Goal: Information Seeking & Learning: Check status

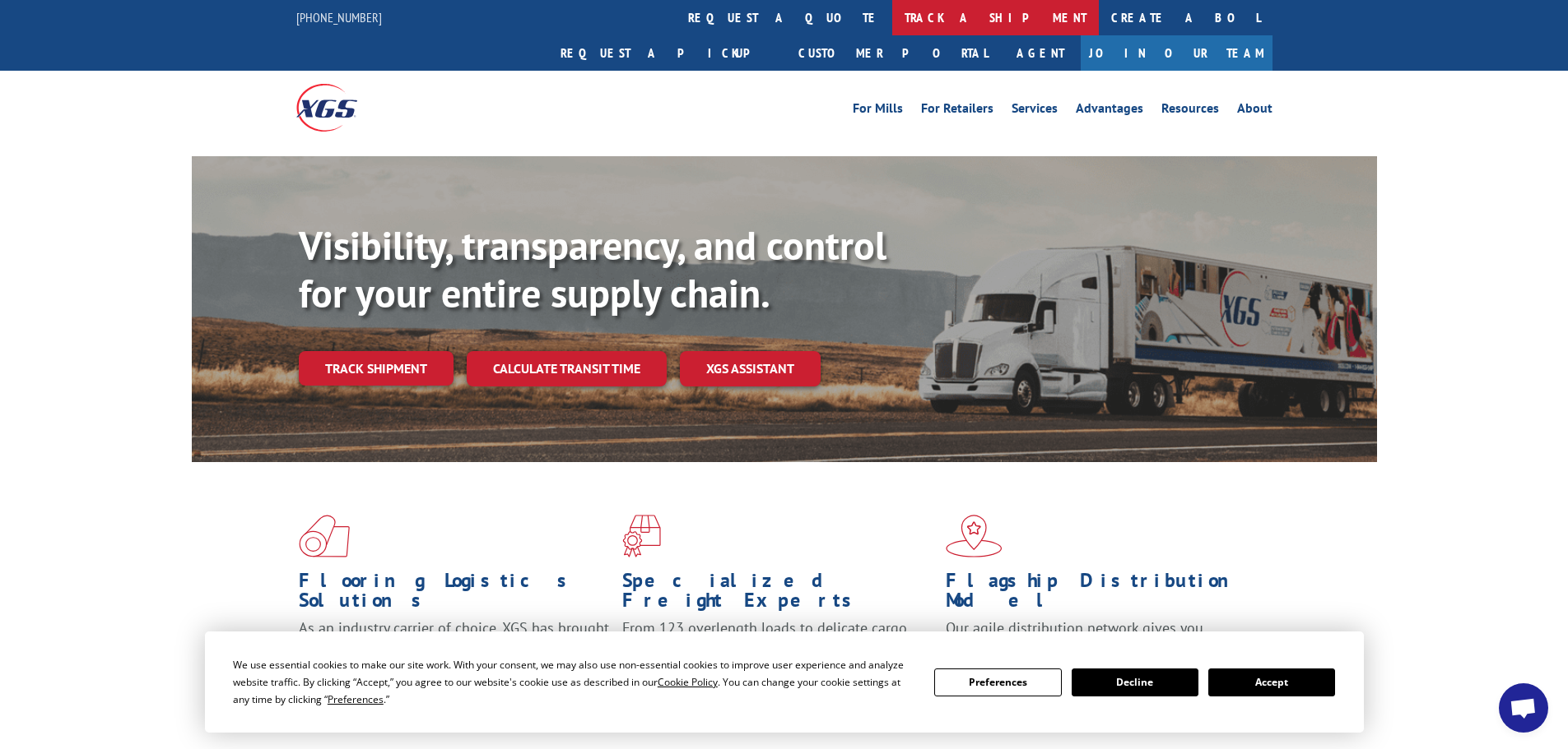
click at [892, 32] on link "track a shipment" at bounding box center [994, 17] width 207 height 36
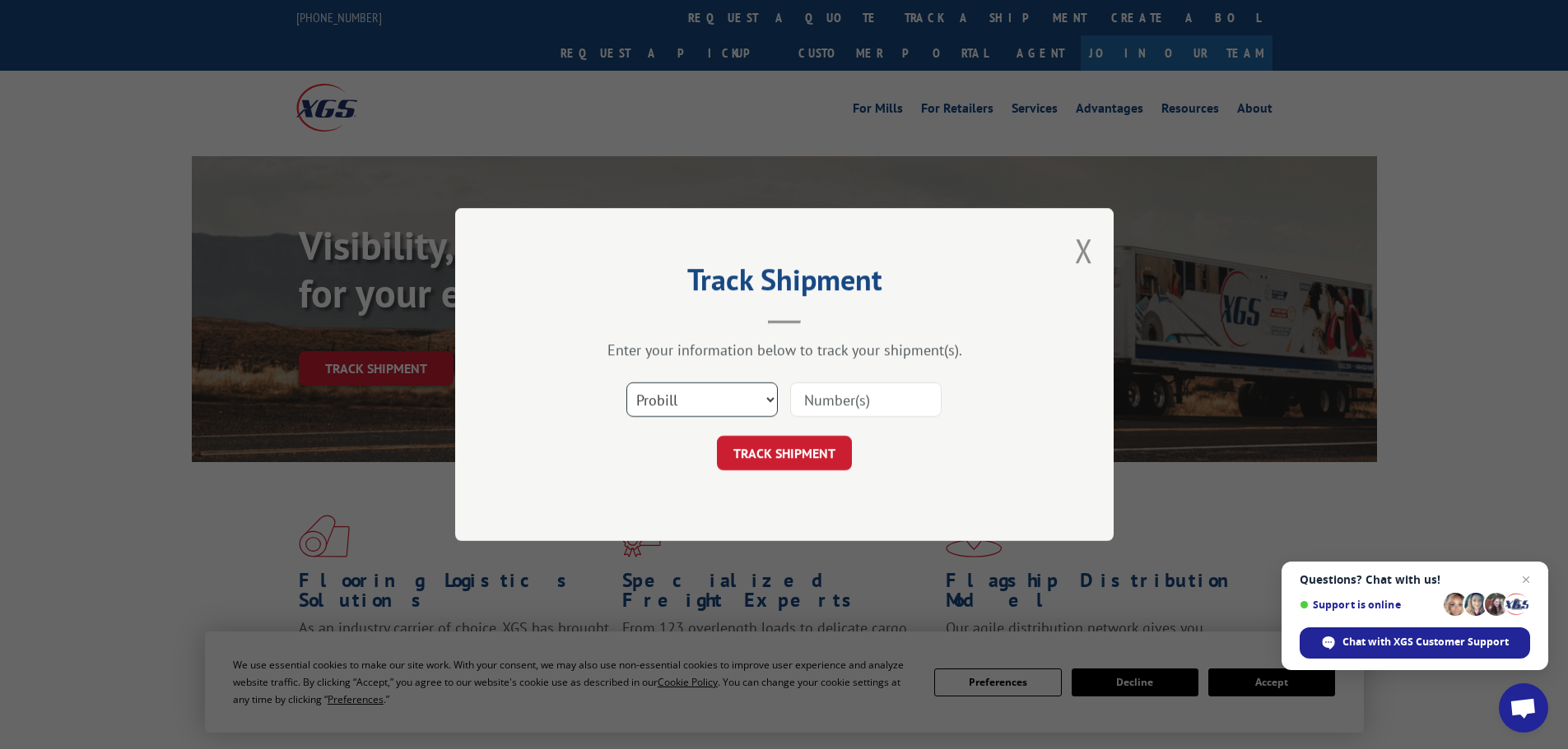
click at [703, 396] on select "Select category... Probill BOL PO" at bounding box center [702, 399] width 152 height 35
select select "bol"
click at [626, 382] on select "Select category... Probill BOL PO" at bounding box center [702, 399] width 152 height 35
click at [839, 390] on input at bounding box center [866, 399] width 152 height 35
paste input "5193922"
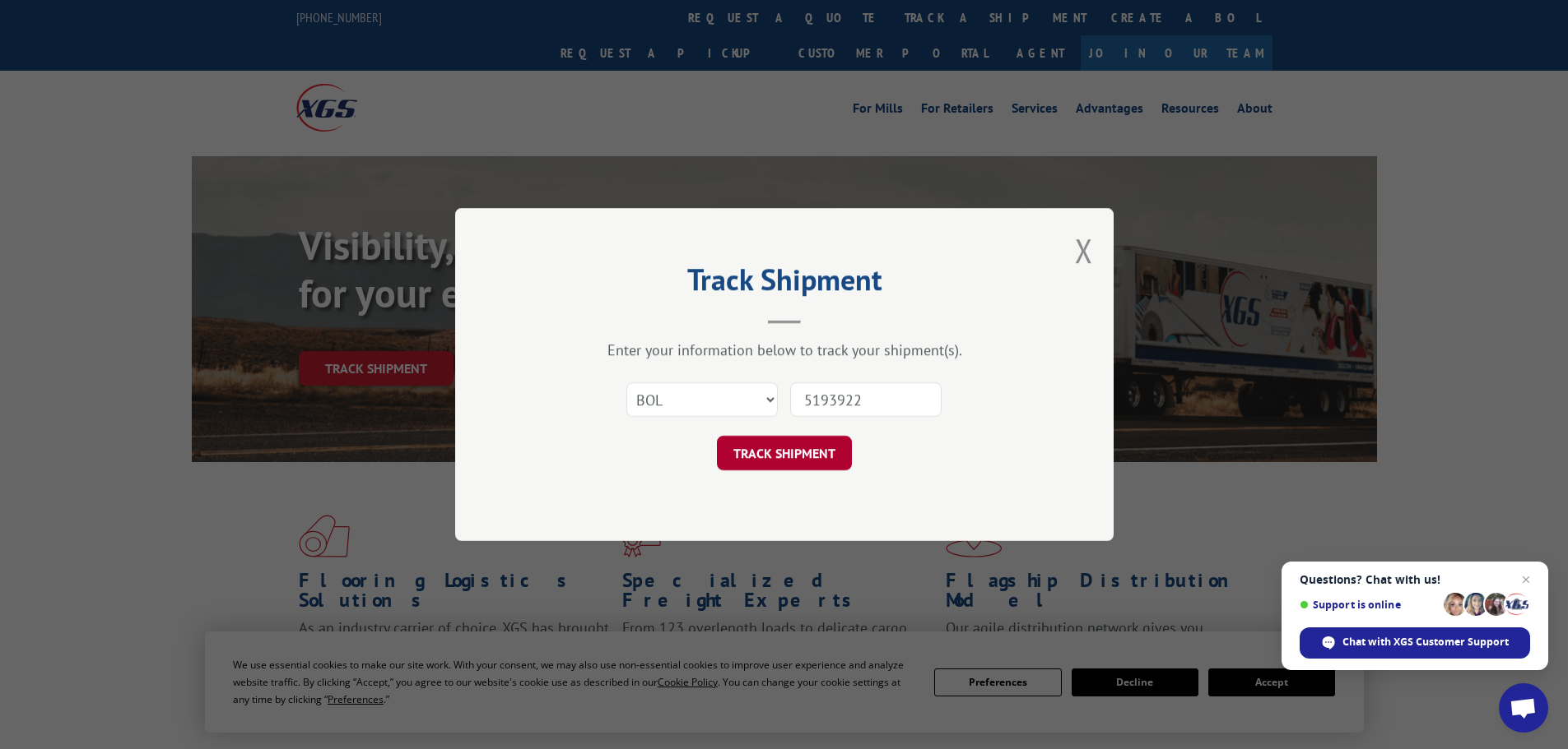
type input "5193922"
click at [811, 448] on button "TRACK SHIPMENT" at bounding box center [784, 453] width 135 height 35
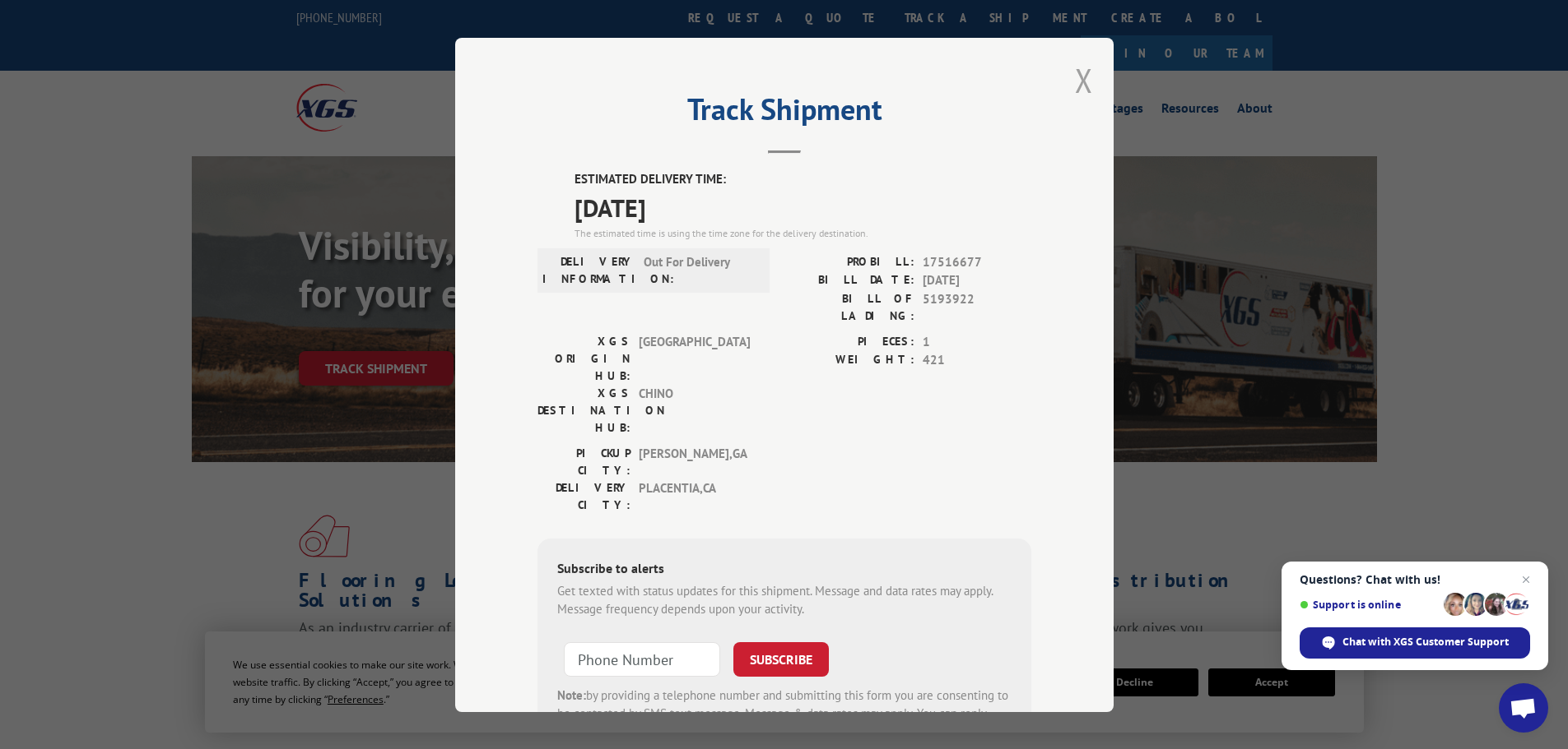
click at [1079, 80] on button "Close modal" at bounding box center [1084, 80] width 18 height 43
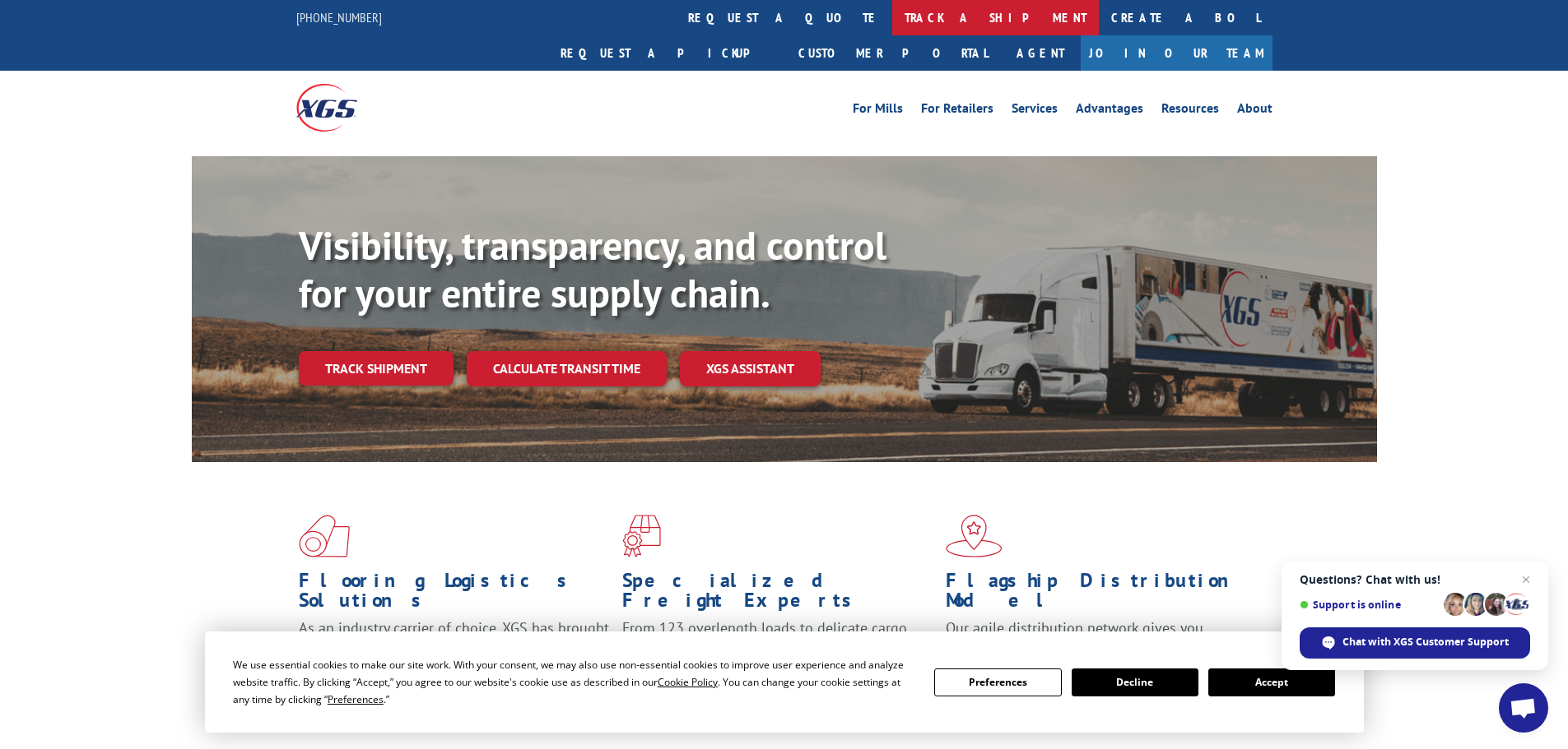
click at [892, 7] on link "track a shipment" at bounding box center [994, 17] width 207 height 36
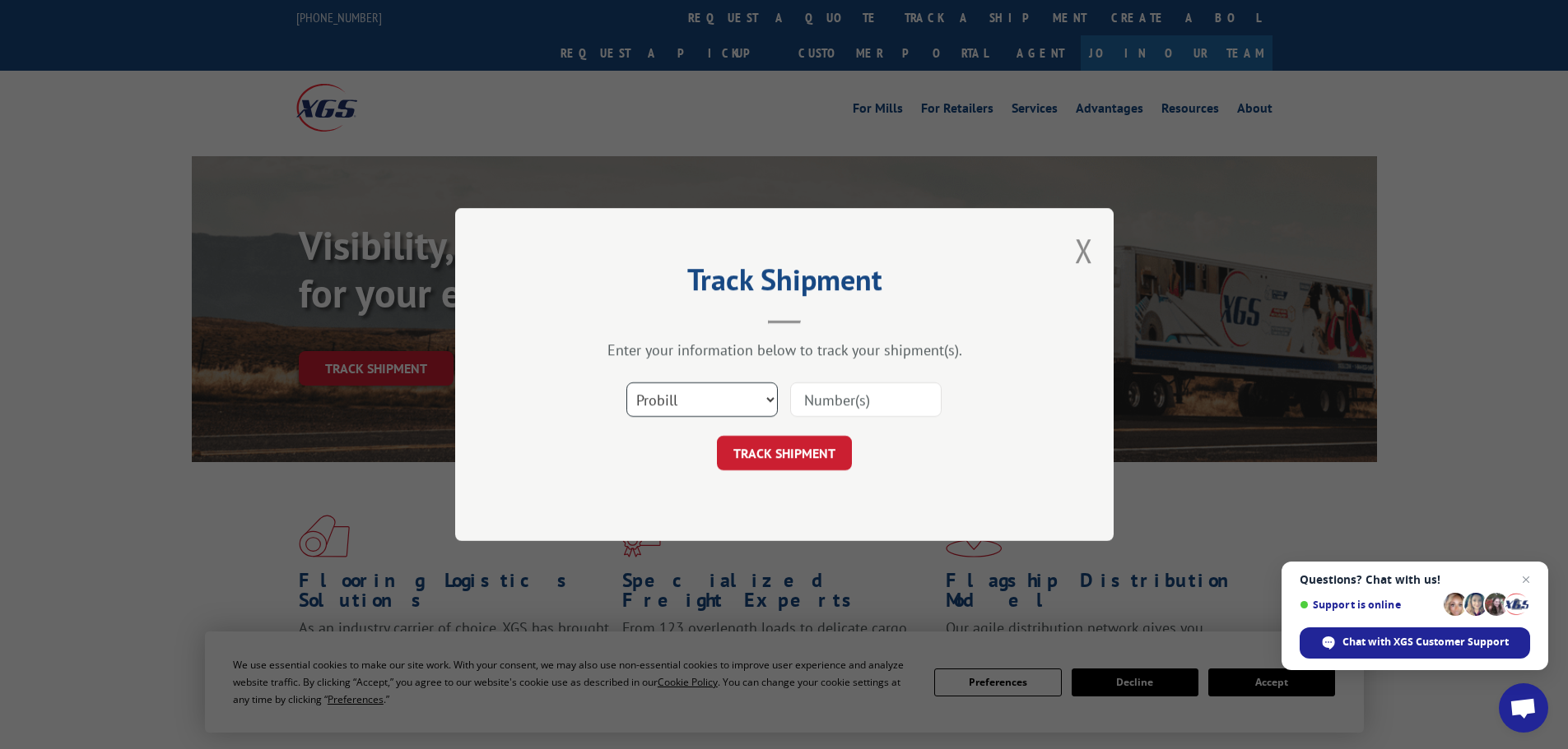
click at [678, 414] on select "Select category... Probill BOL PO" at bounding box center [702, 399] width 152 height 35
select select "bol"
click at [626, 382] on select "Select category... Probill BOL PO" at bounding box center [702, 399] width 152 height 35
click at [884, 411] on input at bounding box center [866, 399] width 152 height 35
paste input "6019014"
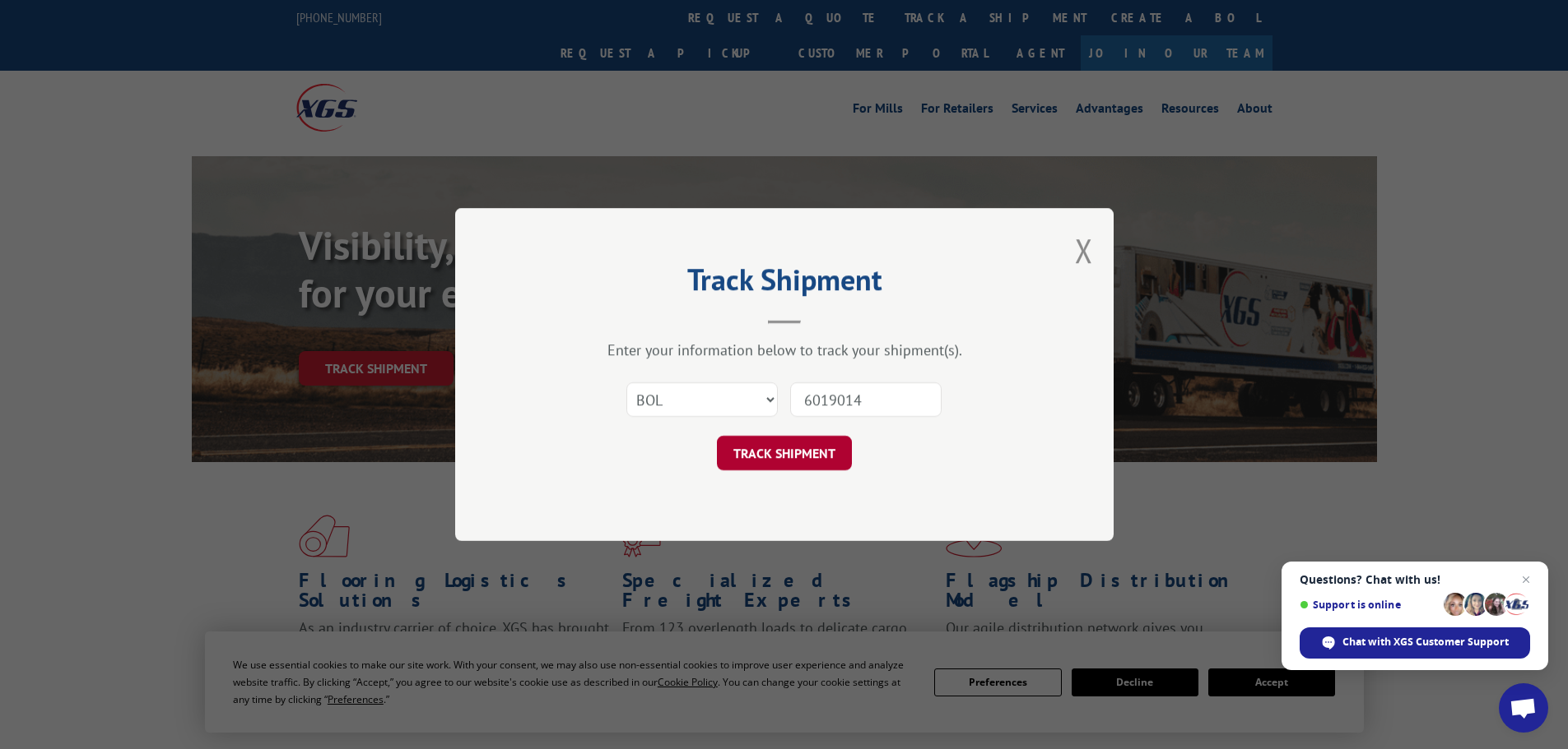
type input "6019014"
click at [794, 457] on button "TRACK SHIPMENT" at bounding box center [784, 453] width 135 height 35
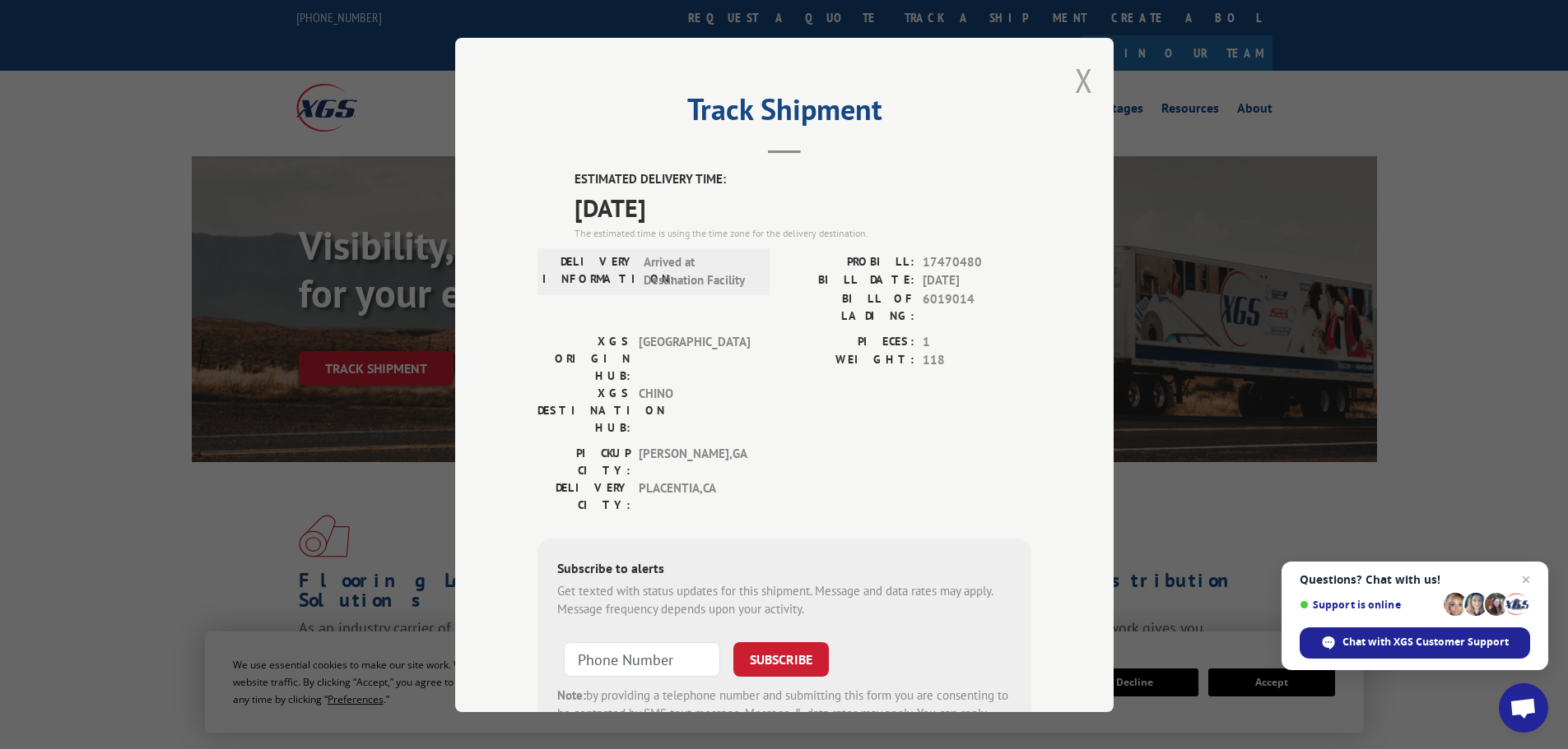
click at [1075, 86] on button "Close modal" at bounding box center [1084, 80] width 18 height 43
